Goal: Information Seeking & Learning: Find contact information

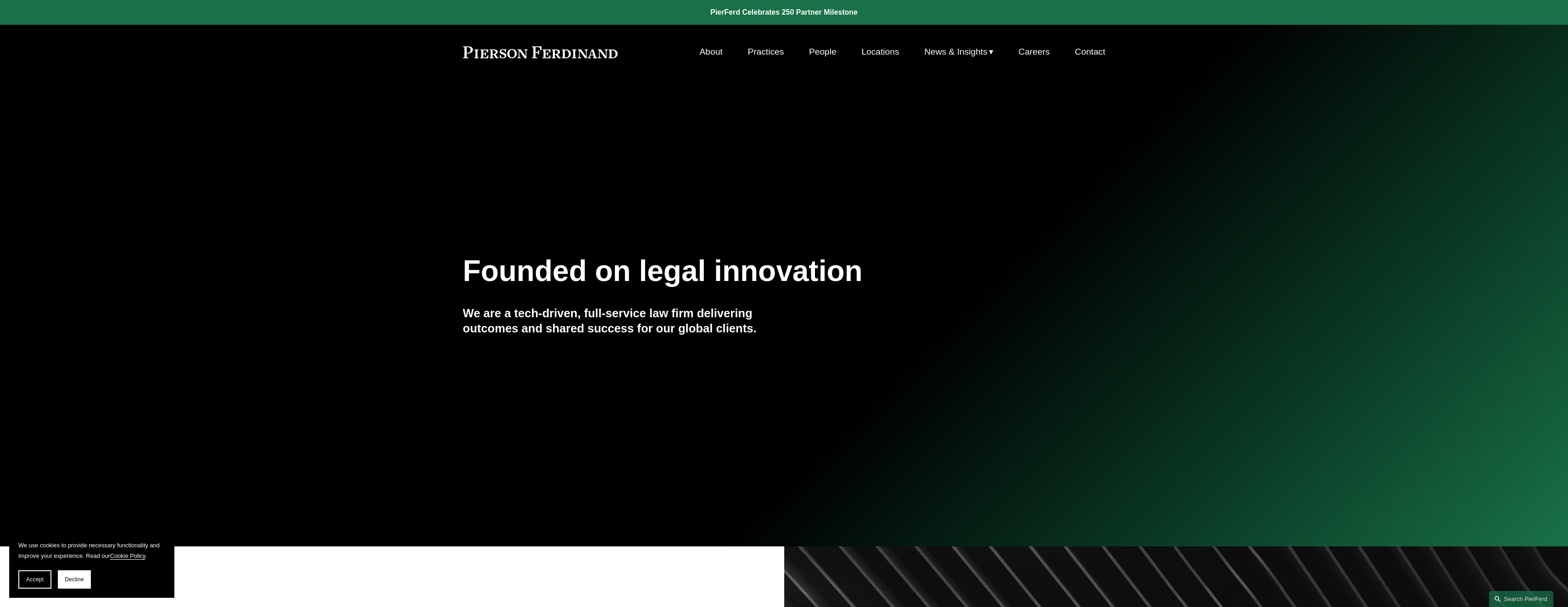
click at [819, 51] on link "People" at bounding box center [823, 51] width 27 height 17
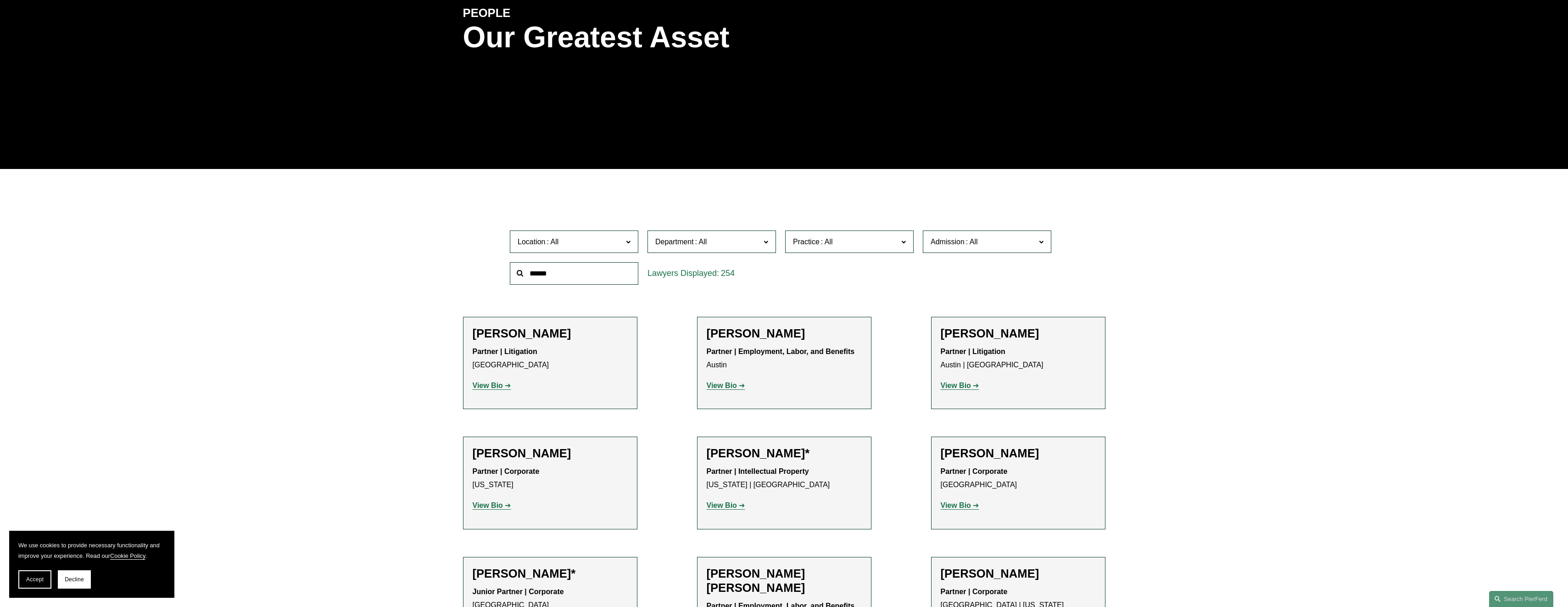
scroll to position [138, 0]
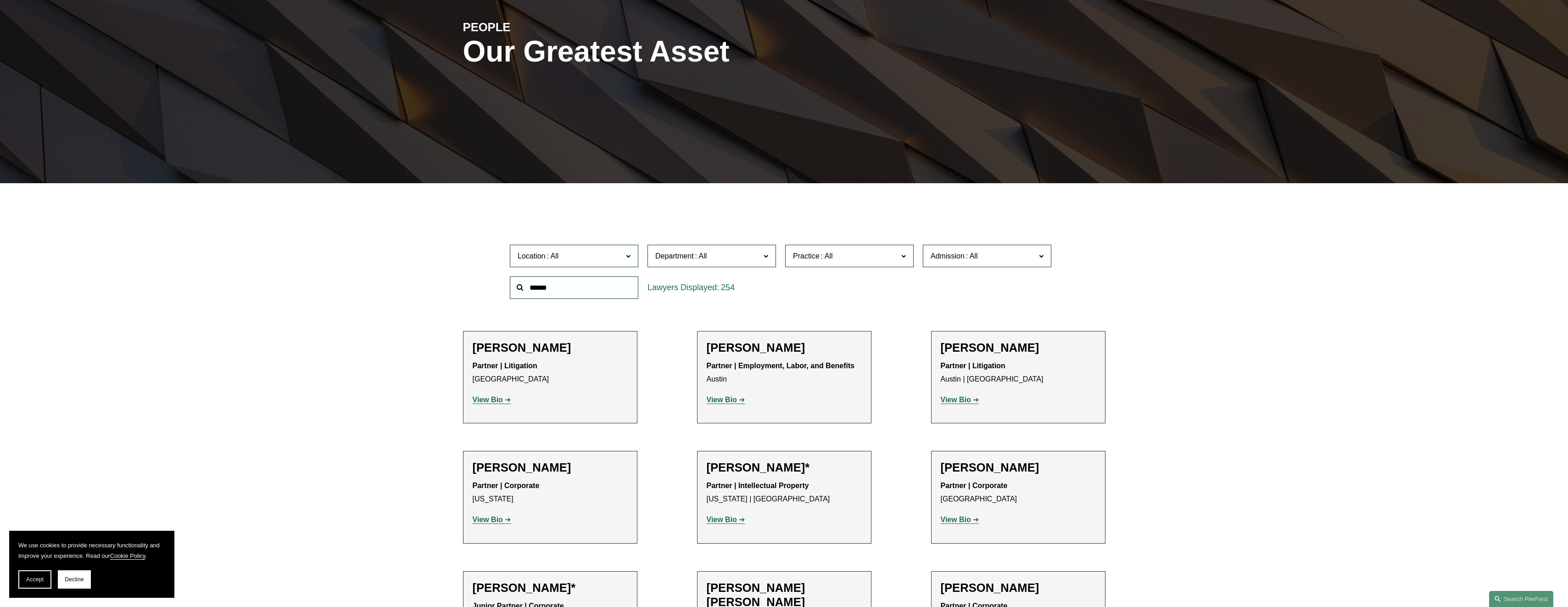
click at [628, 257] on span at bounding box center [628, 255] width 5 height 12
click at [0, 0] on link "[GEOGRAPHIC_DATA]" at bounding box center [0, 0] width 0 height 0
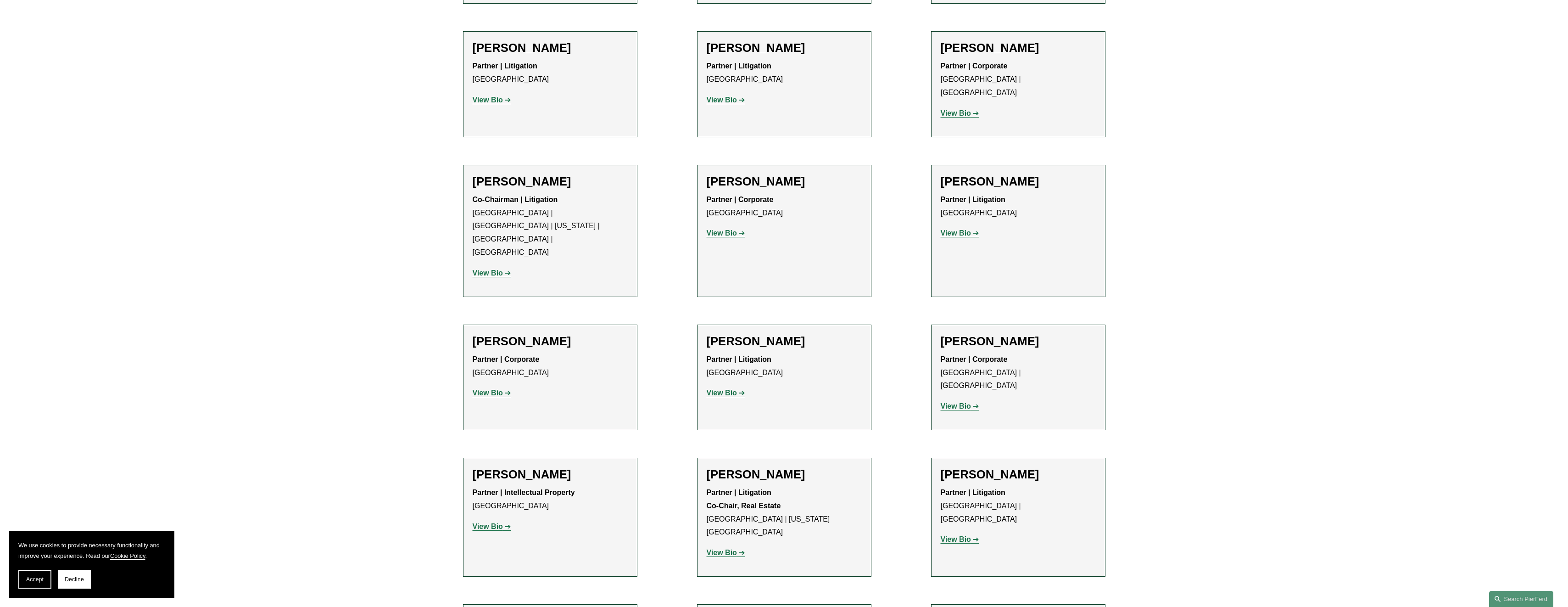
scroll to position [558, 0]
click at [488, 386] on p "View Bio" at bounding box center [550, 392] width 155 height 13
click at [488, 389] on strong "View Bio" at bounding box center [487, 392] width 30 height 8
